Goal: Transaction & Acquisition: Book appointment/travel/reservation

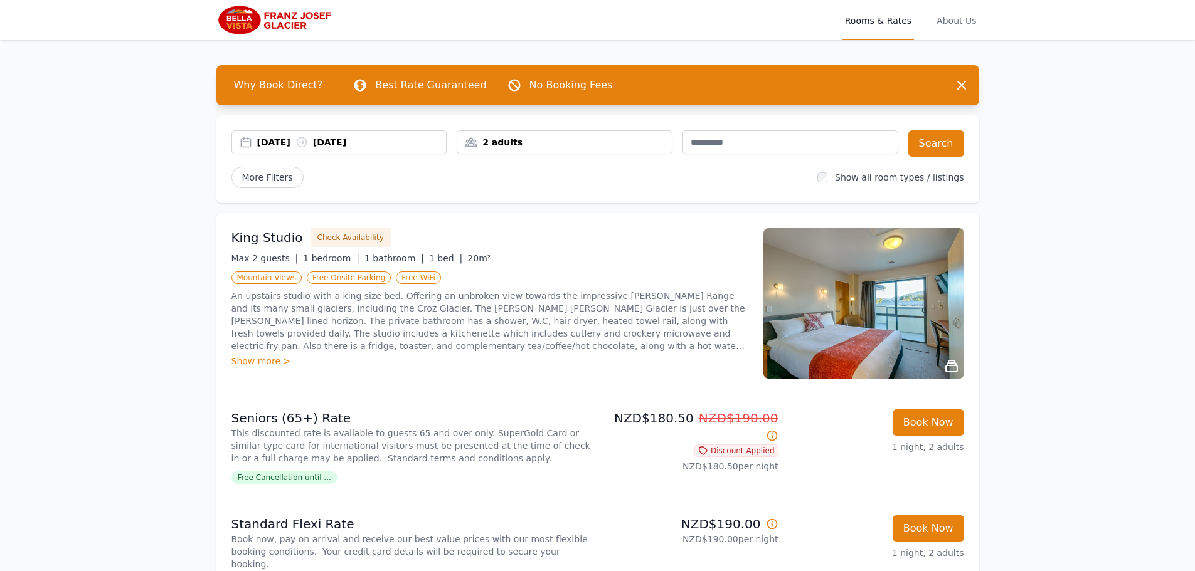
click at [269, 150] on div "12 Oct 2025 13 Oct 2025" at bounding box center [339, 142] width 216 height 24
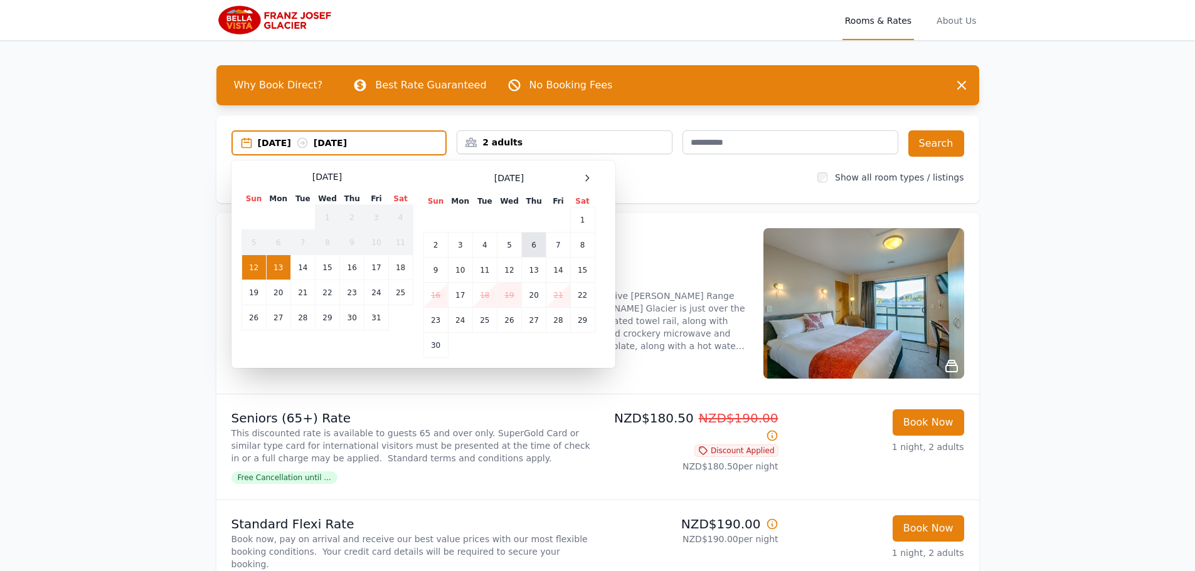
click at [527, 249] on td "6" at bounding box center [534, 245] width 24 height 25
click at [553, 248] on td "7" at bounding box center [558, 245] width 24 height 25
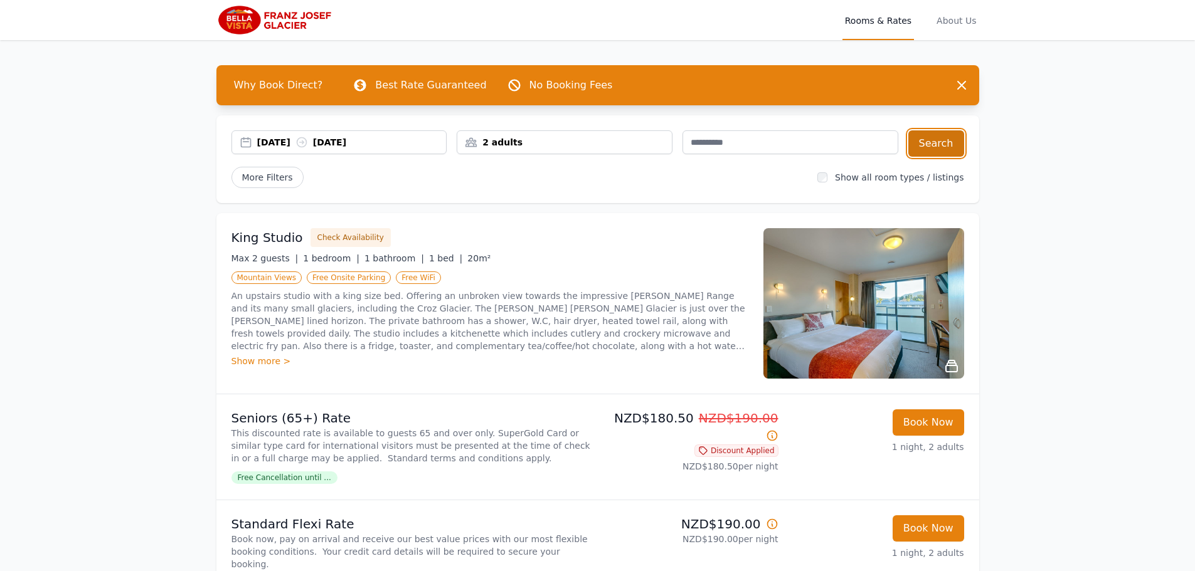
click at [939, 142] on button "Search" at bounding box center [936, 143] width 56 height 26
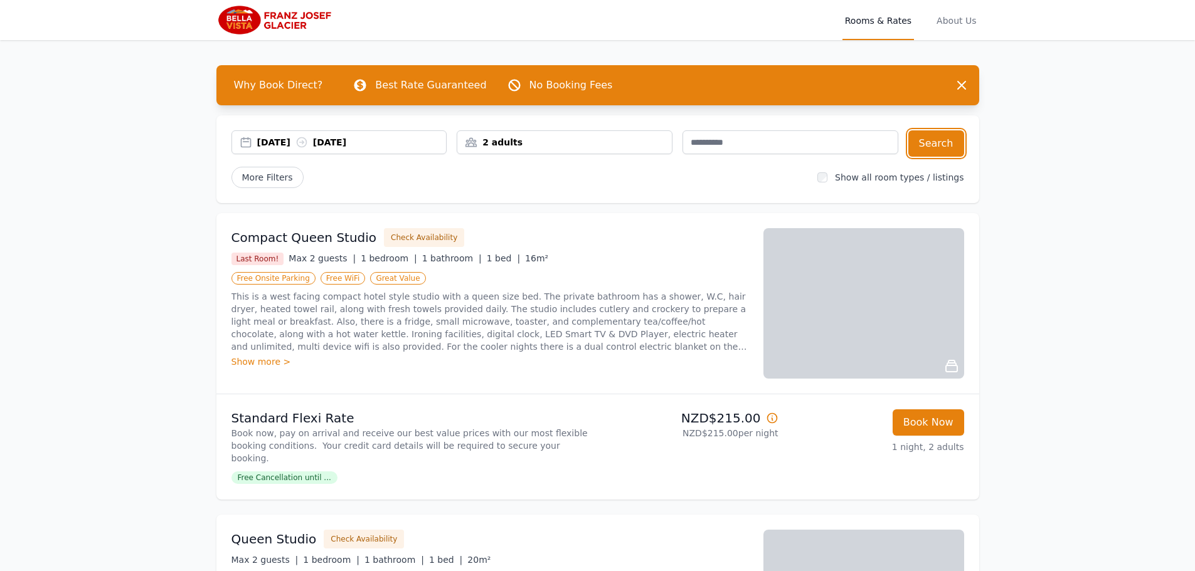
scroll to position [125, 0]
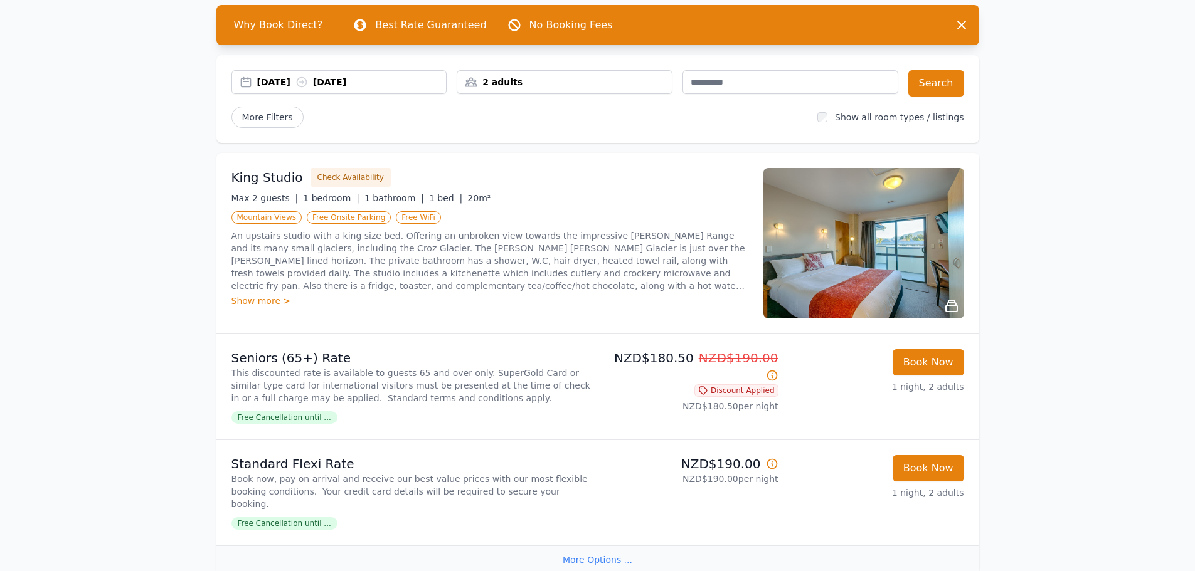
click at [288, 84] on div "12 Oct 2025 13 Oct 2025" at bounding box center [351, 82] width 189 height 13
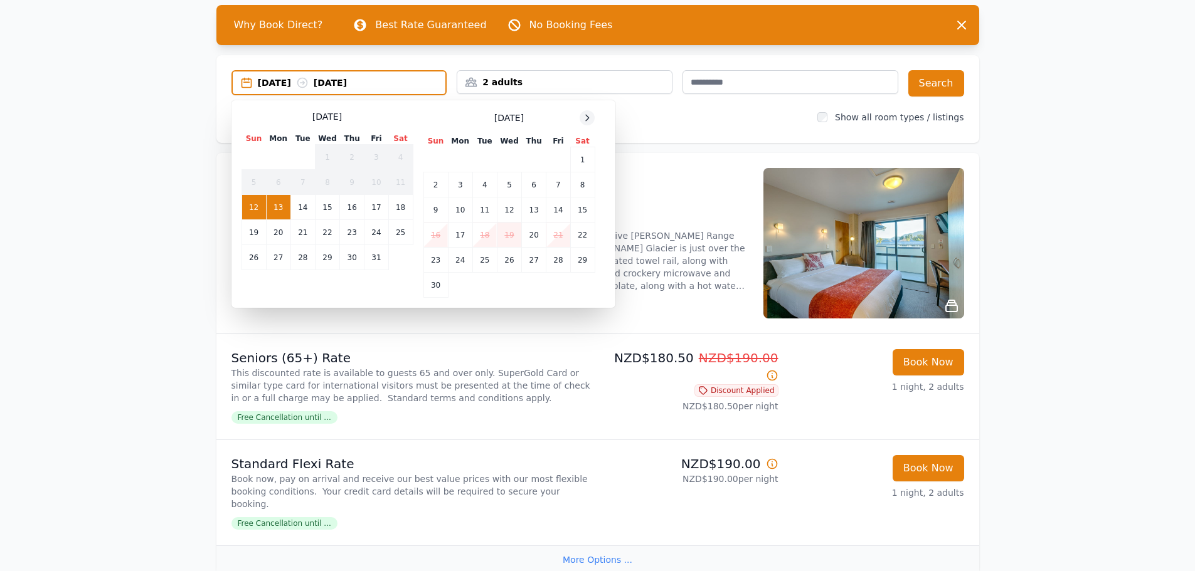
click at [588, 122] on icon at bounding box center [587, 118] width 10 height 10
click at [489, 265] on td "30" at bounding box center [484, 260] width 24 height 25
click at [520, 264] on td "31" at bounding box center [509, 260] width 24 height 25
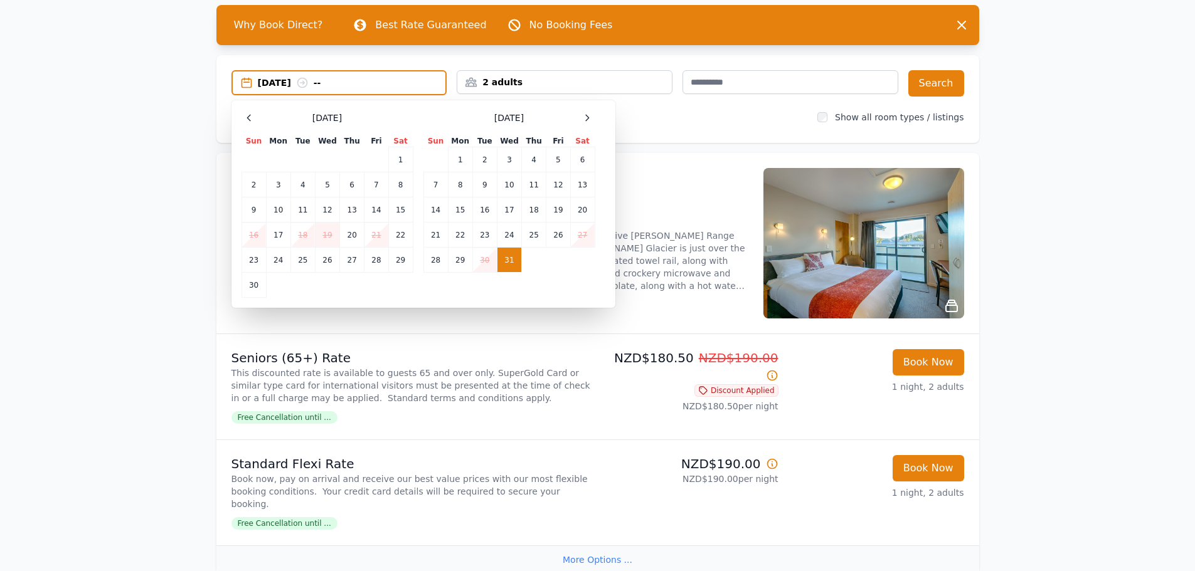
click at [474, 263] on td "30" at bounding box center [484, 260] width 24 height 25
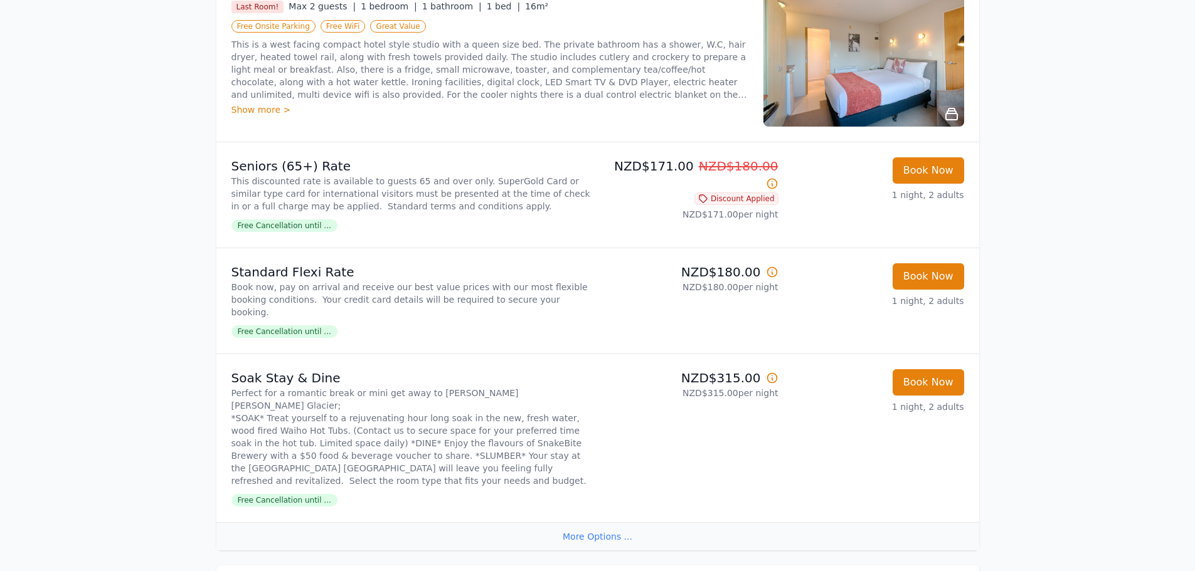
scroll to position [251, 0]
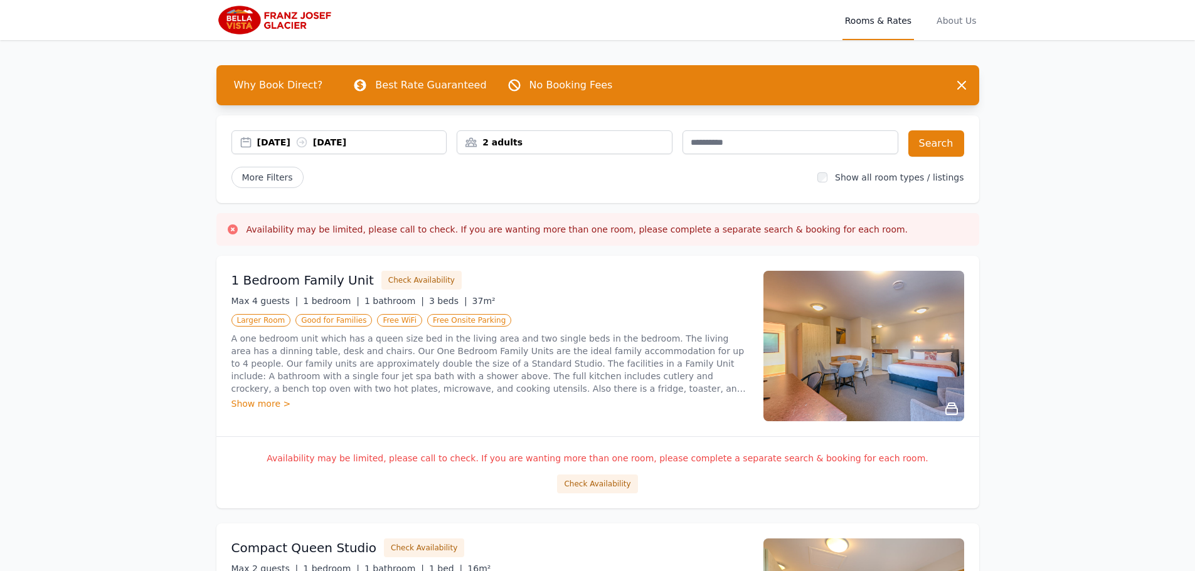
click at [287, 141] on div "30 Dec 2025 01 Jan 2026" at bounding box center [351, 142] width 189 height 13
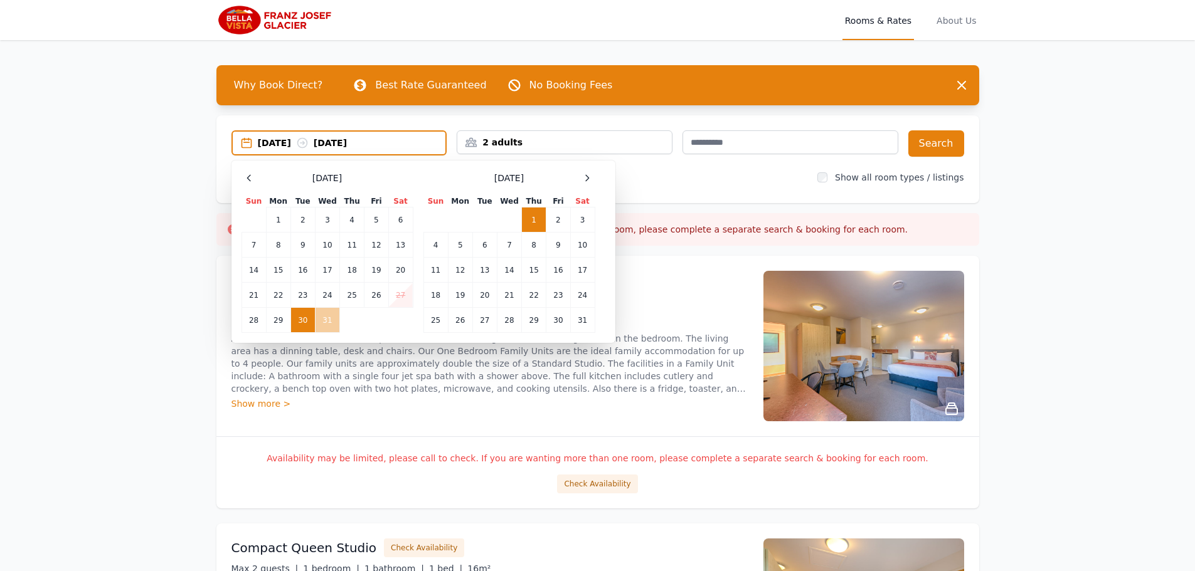
click at [325, 320] on td "31" at bounding box center [327, 320] width 24 height 25
click at [534, 218] on td "1" at bounding box center [534, 220] width 24 height 25
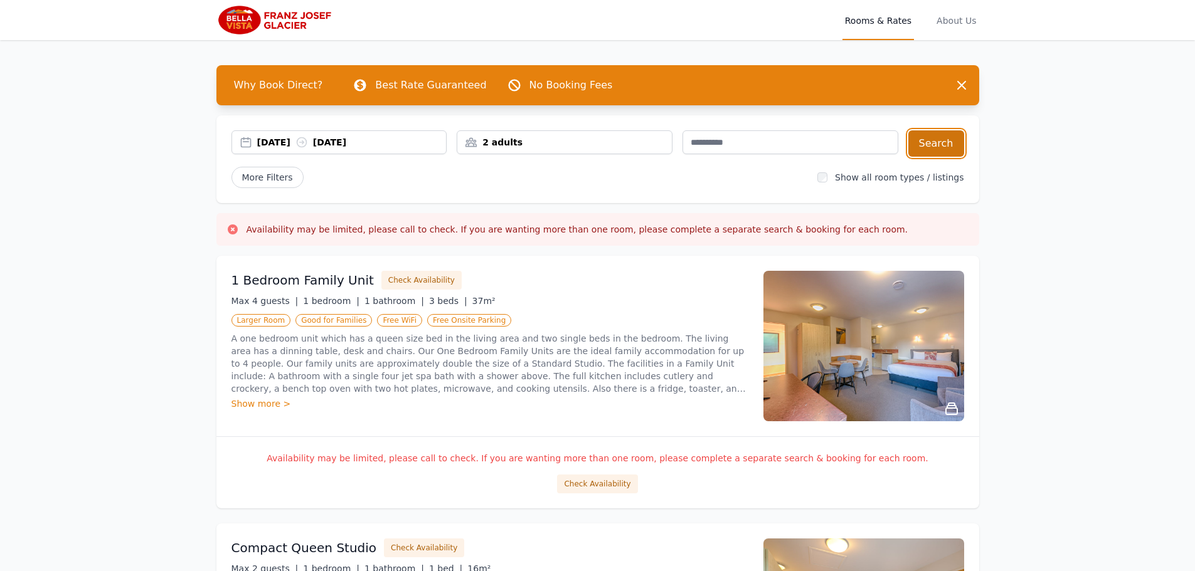
click at [948, 137] on button "Search" at bounding box center [936, 143] width 56 height 26
click at [374, 140] on div "31 Dec 2025 01 Jan 2026" at bounding box center [351, 142] width 189 height 13
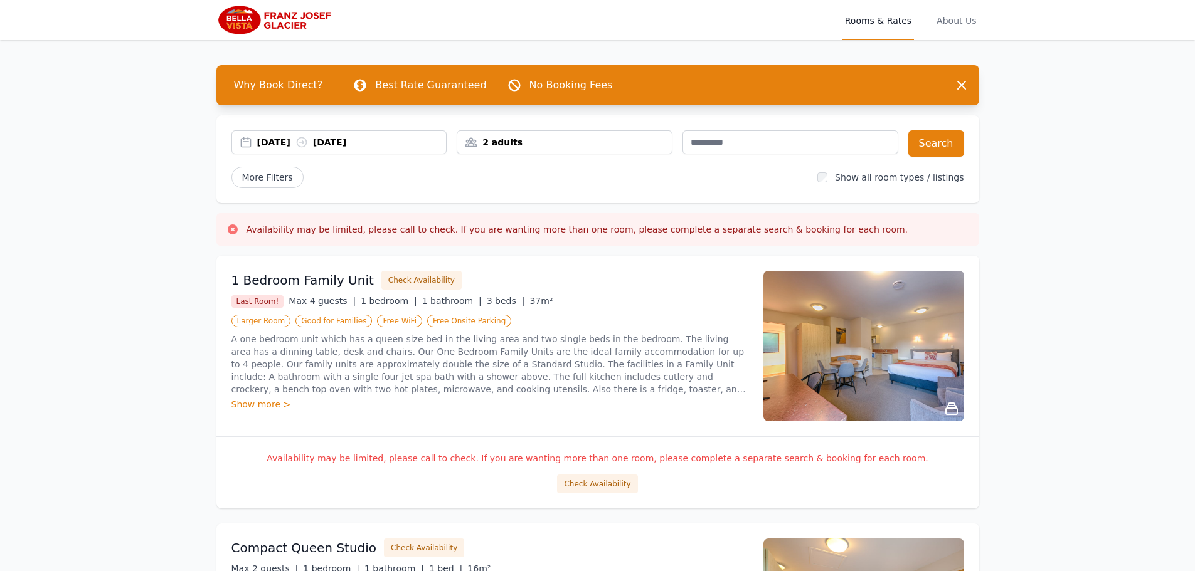
click at [278, 137] on div "31 Dec 2025 01 Jan 2026" at bounding box center [351, 142] width 189 height 13
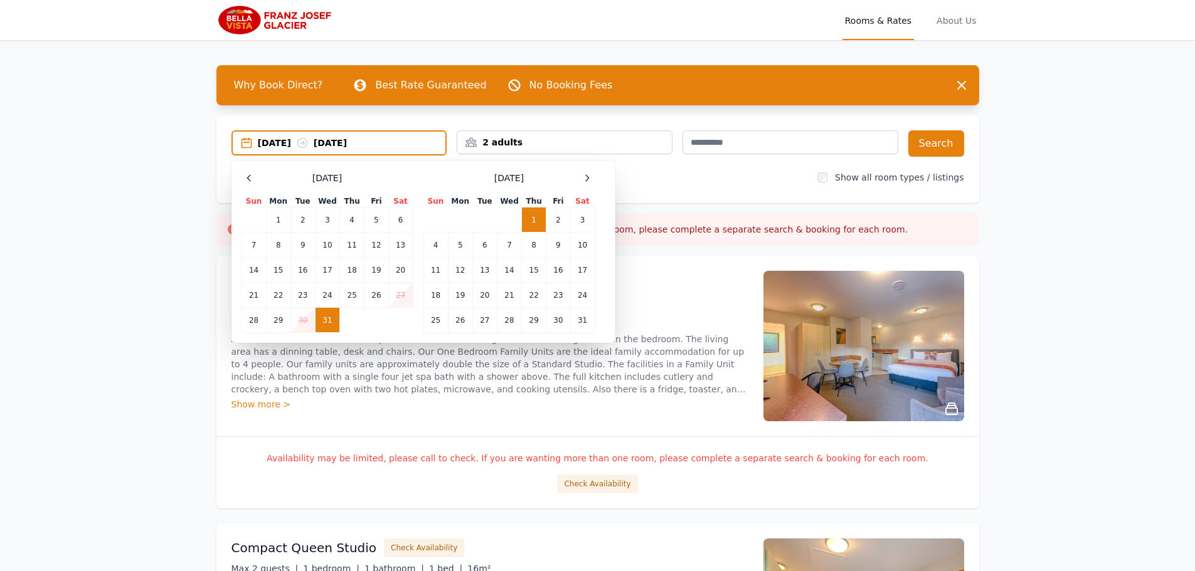
click at [305, 320] on td "30" at bounding box center [302, 320] width 24 height 25
click at [535, 219] on td "1" at bounding box center [534, 220] width 24 height 25
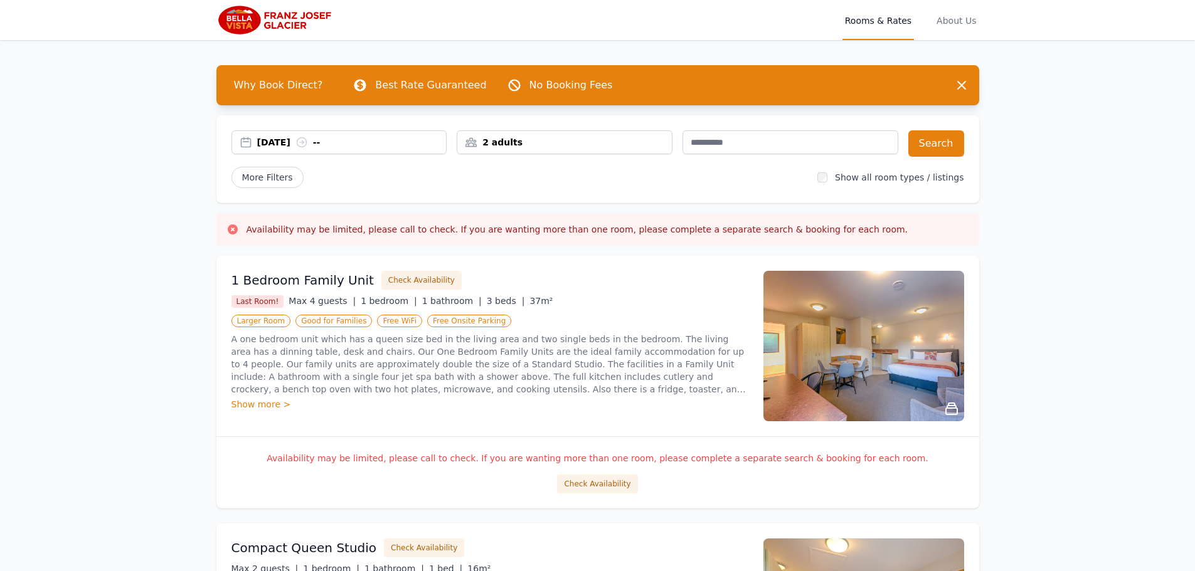
click at [293, 139] on div "01 Jan 2026 --" at bounding box center [351, 142] width 189 height 13
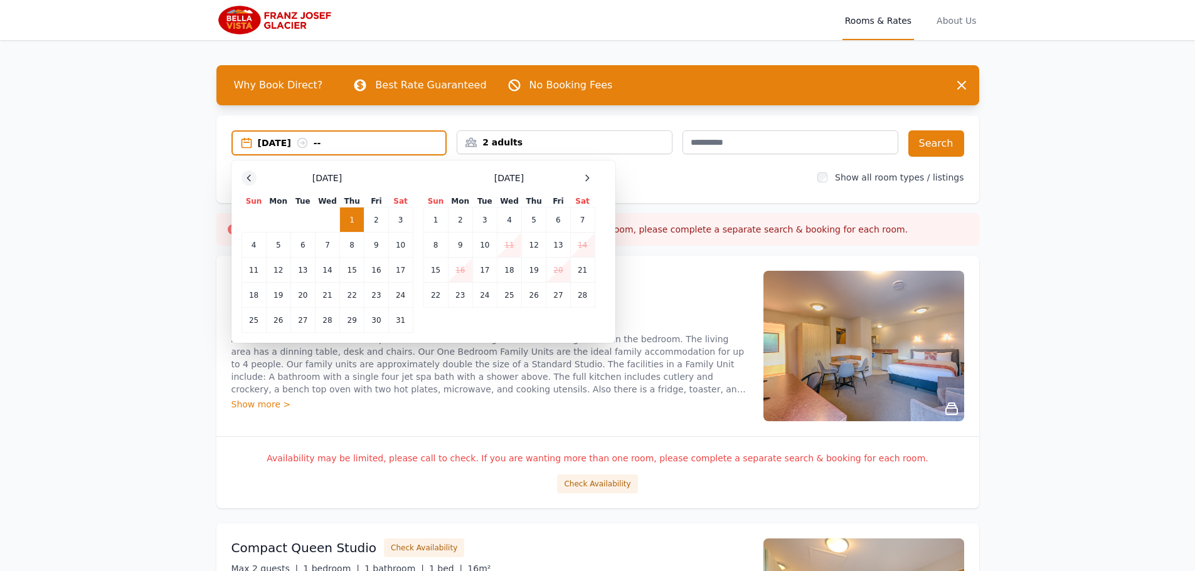
click at [250, 175] on icon at bounding box center [248, 178] width 3 height 6
click at [306, 320] on td "30" at bounding box center [302, 320] width 24 height 25
click at [532, 217] on td "1" at bounding box center [534, 220] width 24 height 25
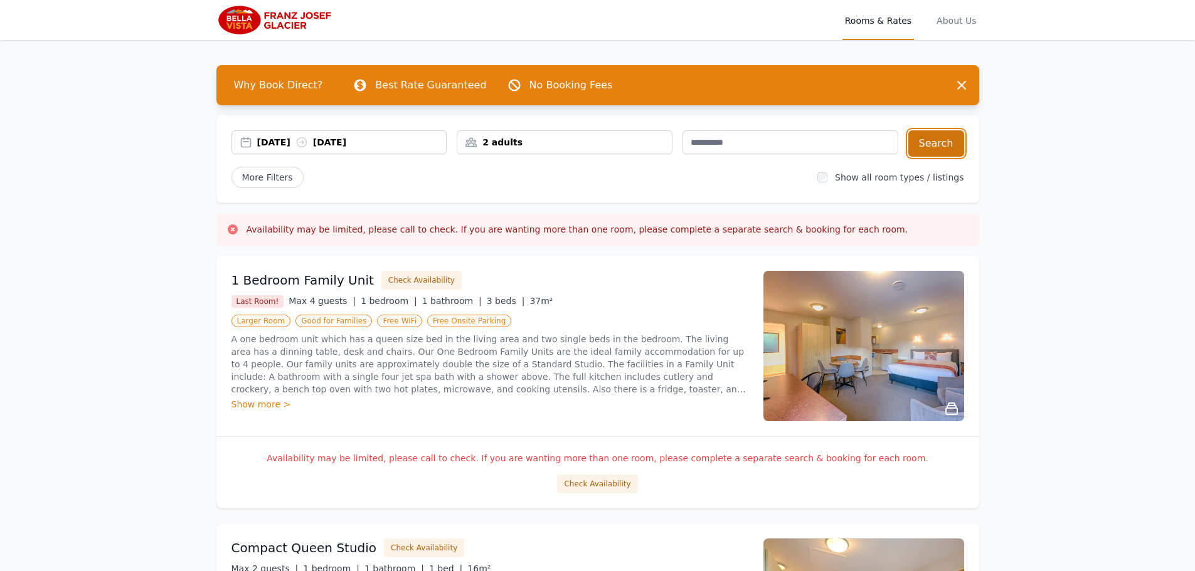
click at [928, 145] on button "Search" at bounding box center [936, 143] width 56 height 26
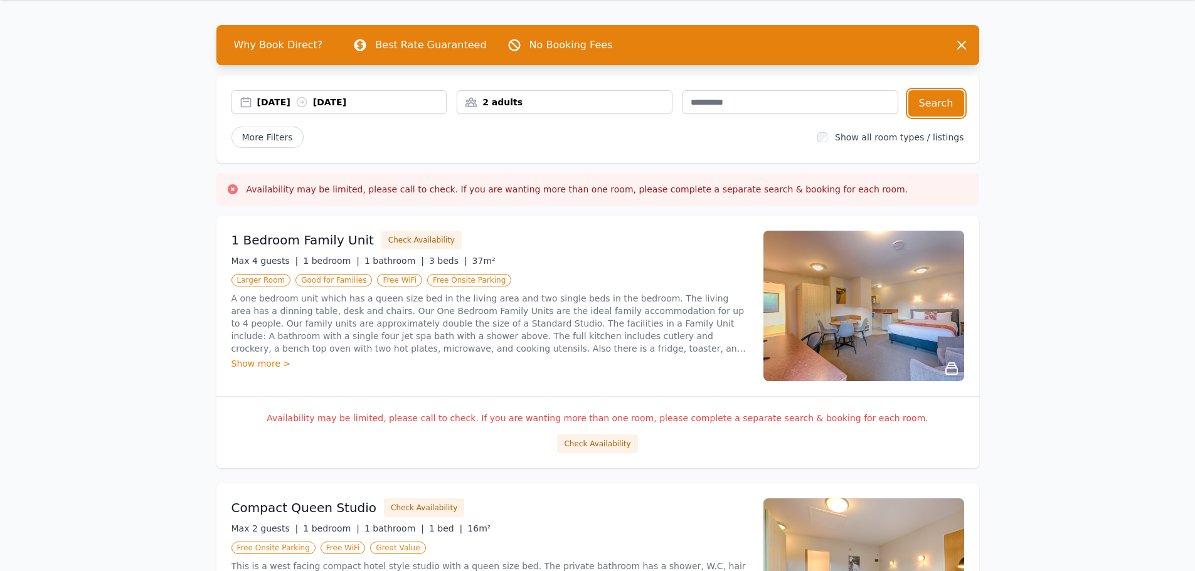
scroll to position [63, 0]
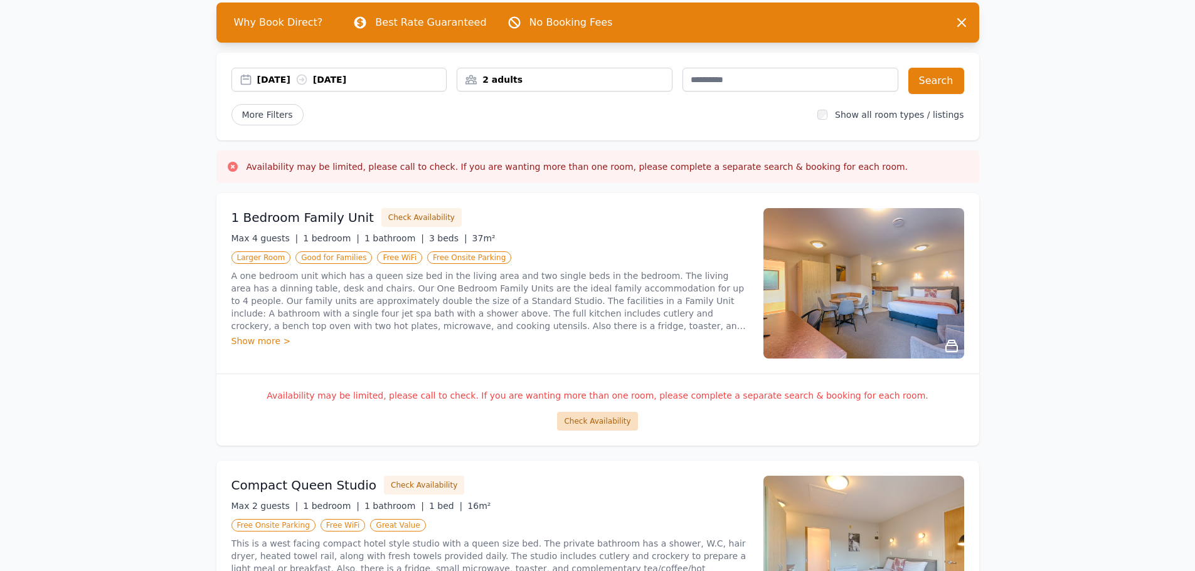
click at [583, 417] on button "Check Availability" at bounding box center [597, 421] width 80 height 19
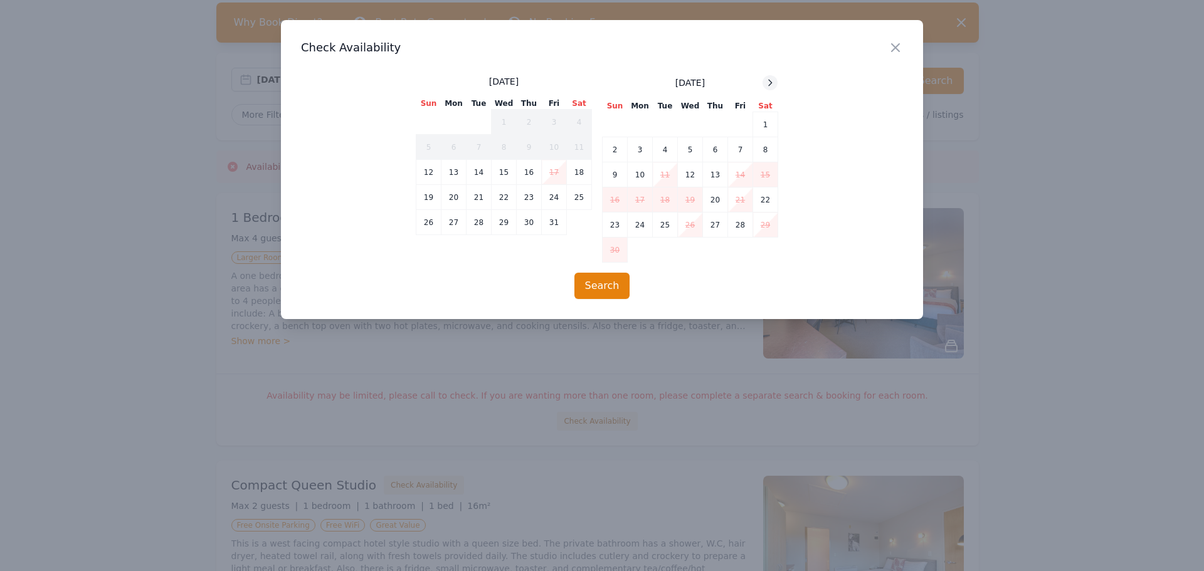
click at [770, 82] on icon at bounding box center [770, 83] width 10 height 10
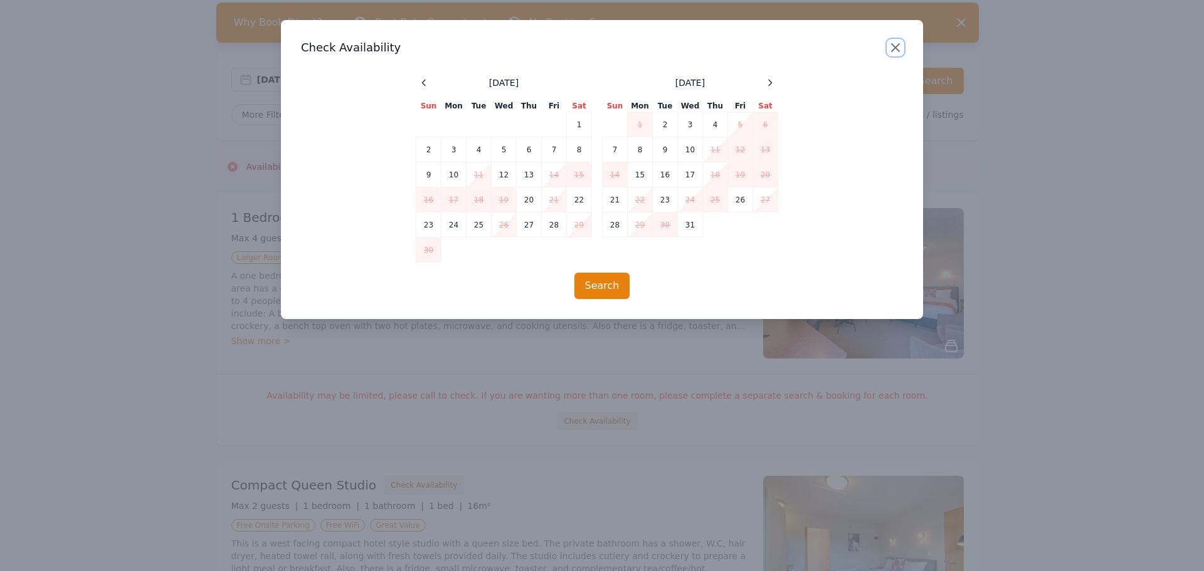
click at [891, 44] on icon "button" at bounding box center [895, 47] width 15 height 15
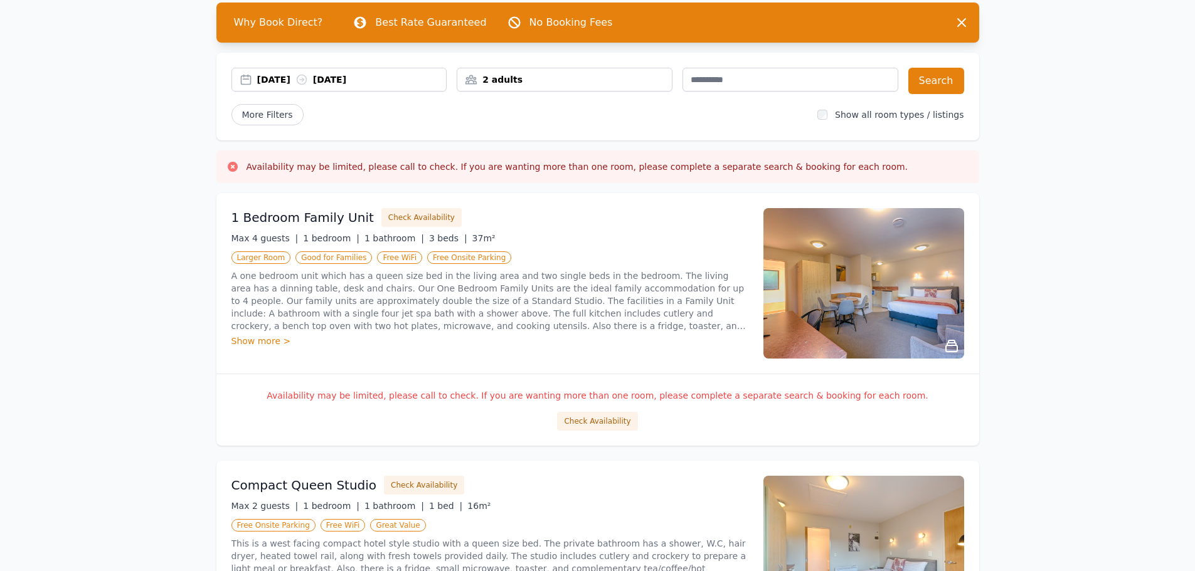
click at [278, 77] on div "30 Dec 2025 01 Jan 2026" at bounding box center [351, 79] width 189 height 13
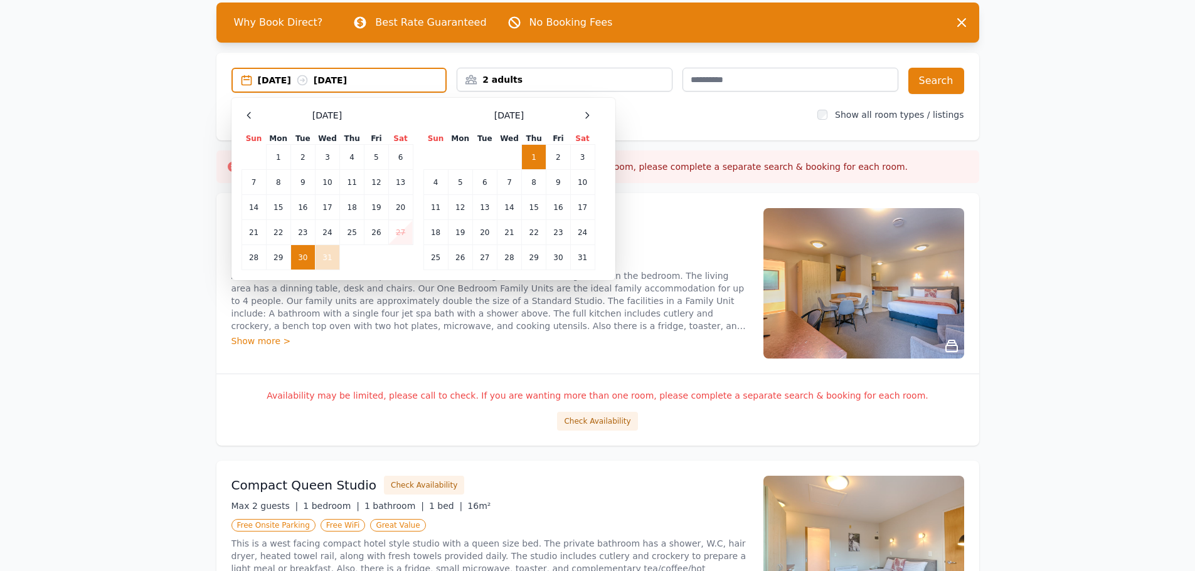
click at [305, 254] on td "30" at bounding box center [302, 257] width 24 height 25
click at [331, 256] on td "31" at bounding box center [327, 257] width 24 height 25
click at [950, 77] on button "Search" at bounding box center [936, 81] width 56 height 26
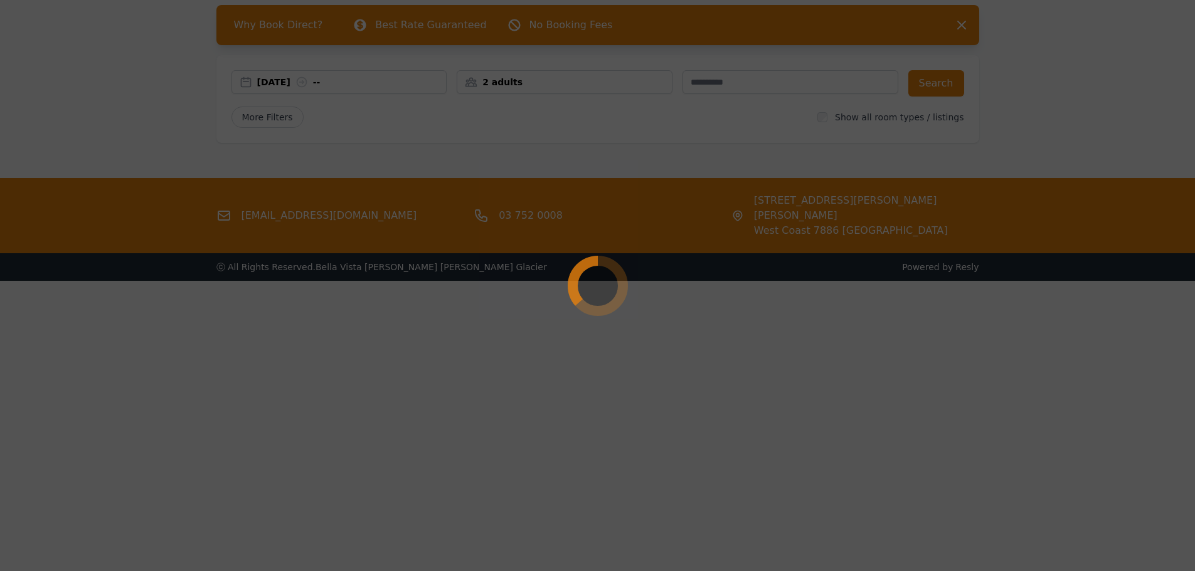
click at [925, 33] on div at bounding box center [597, 285] width 1195 height 571
drag, startPoint x: 405, startPoint y: 106, endPoint x: 307, endPoint y: 60, distance: 108.0
click at [405, 107] on div at bounding box center [597, 285] width 1195 height 571
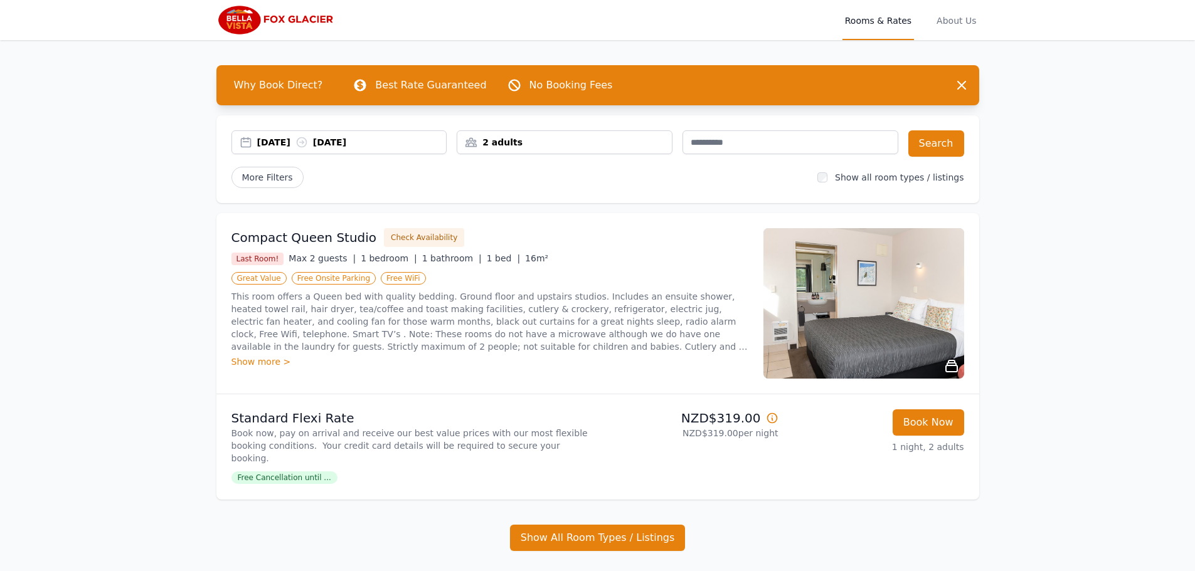
click at [534, 144] on div "2 adults" at bounding box center [564, 142] width 214 height 13
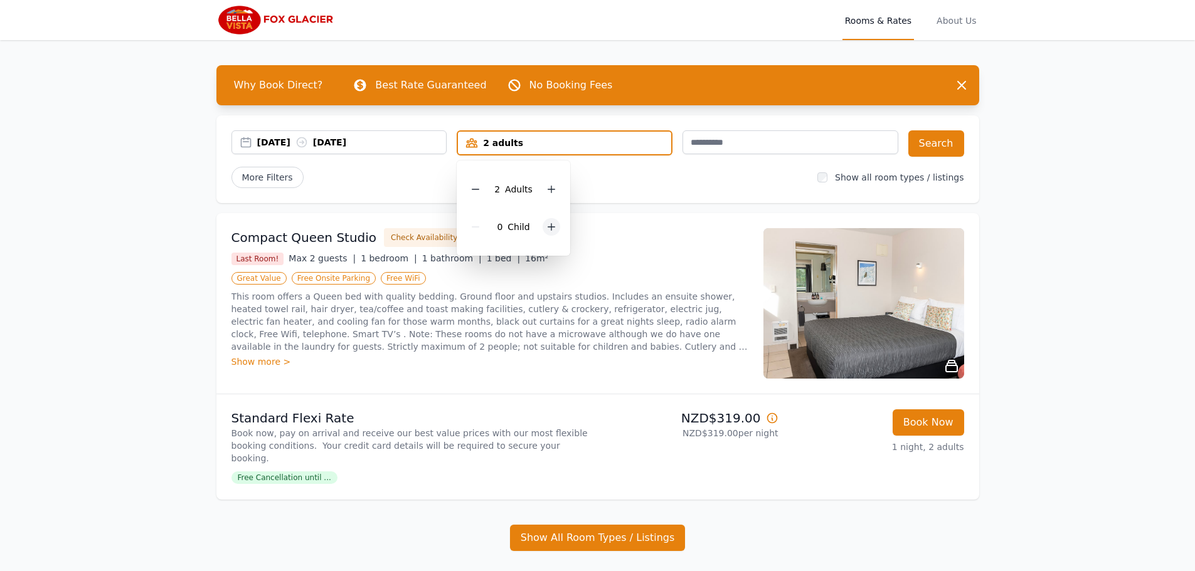
click at [551, 228] on icon at bounding box center [551, 227] width 10 height 10
click at [650, 194] on div "[DATE] [DATE] 2 adults, 2 children 2 Adult s 2 Child ren Search More Filters Sh…" at bounding box center [597, 159] width 763 height 88
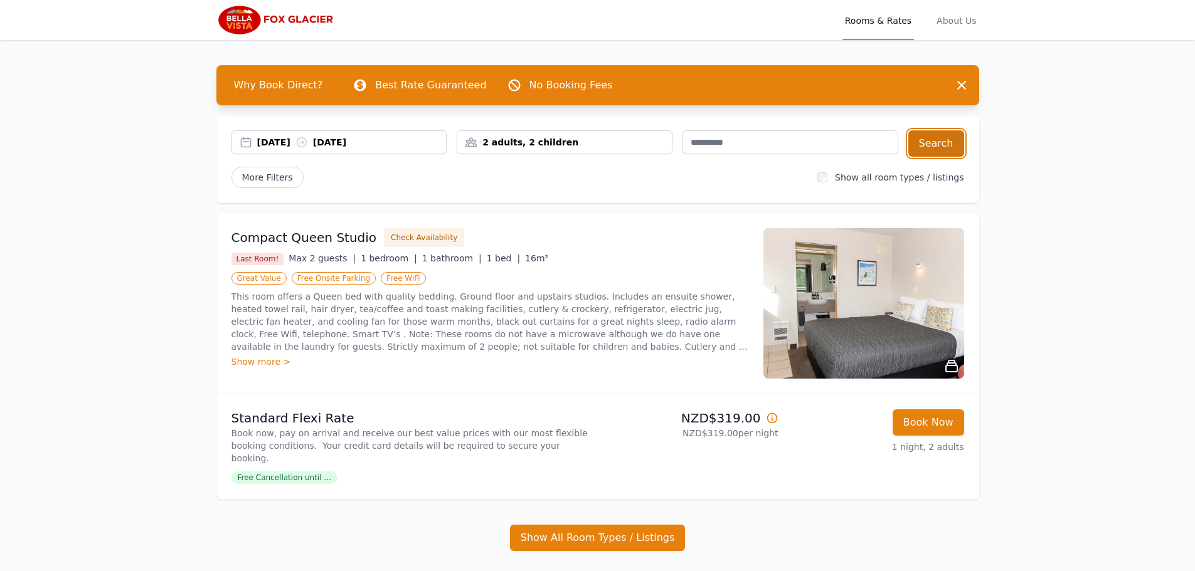
click at [953, 149] on button "Search" at bounding box center [936, 143] width 56 height 26
